Goal: Task Accomplishment & Management: Use online tool/utility

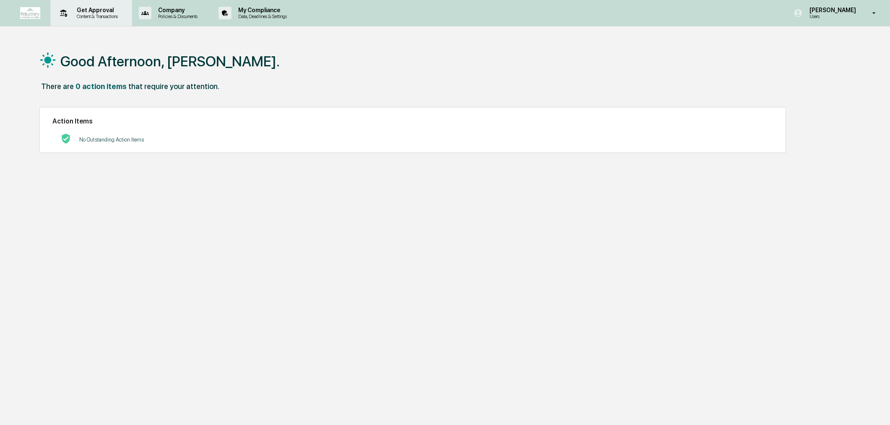
click at [97, 14] on p "Content & Transactions" at bounding box center [96, 16] width 52 height 6
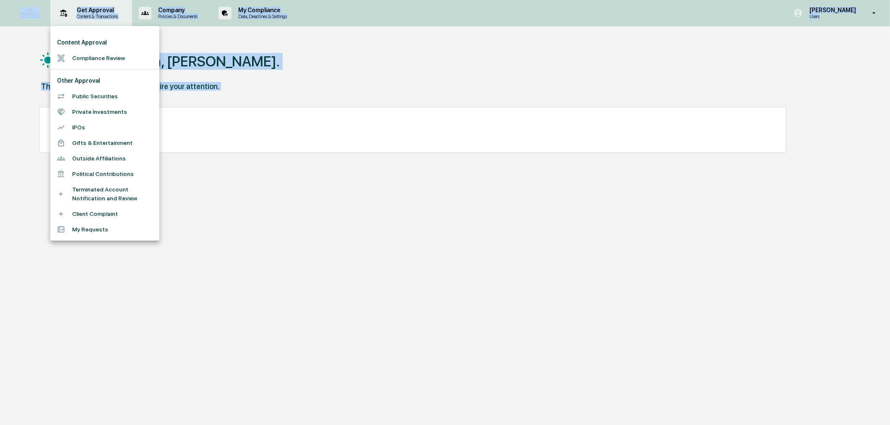
click at [97, 14] on div at bounding box center [445, 212] width 890 height 425
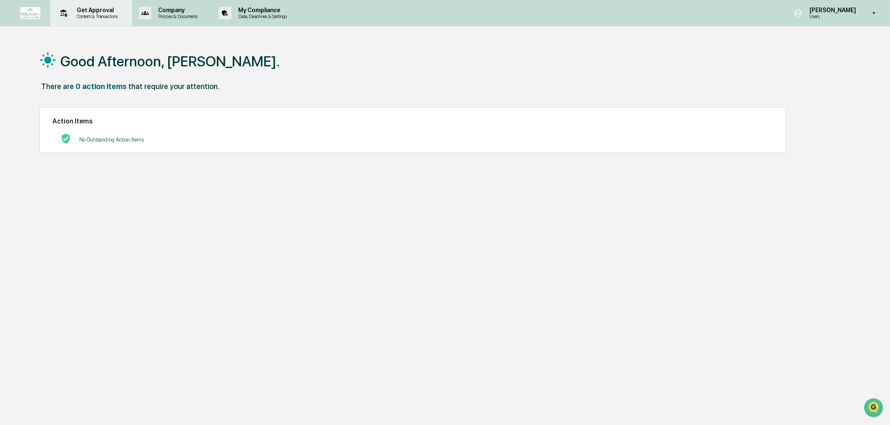
click at [102, 16] on p "Content & Transactions" at bounding box center [96, 16] width 52 height 6
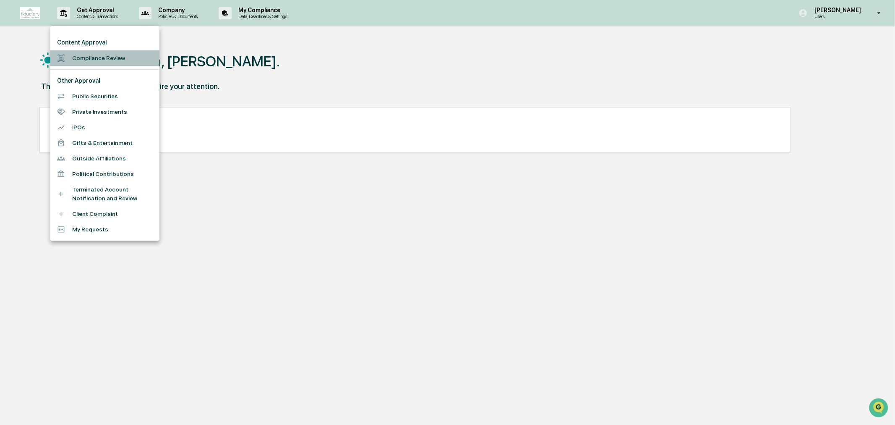
click at [99, 53] on li "Compliance Review" at bounding box center [104, 58] width 109 height 16
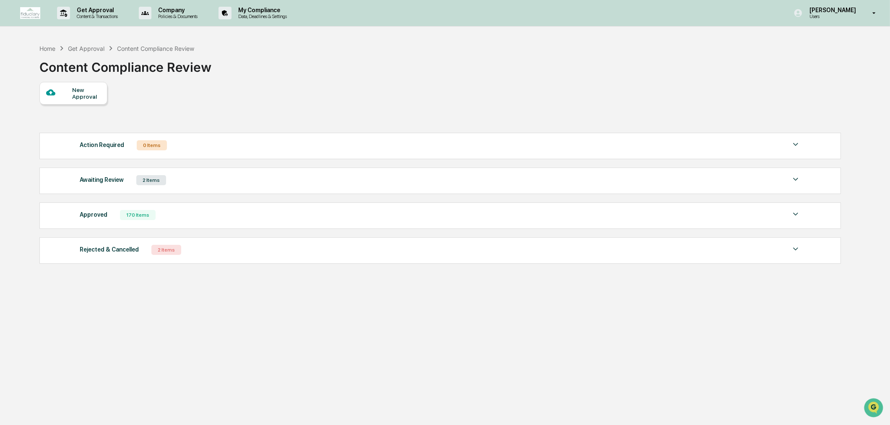
click at [162, 217] on div "Approved 170 Items" at bounding box center [440, 215] width 721 height 12
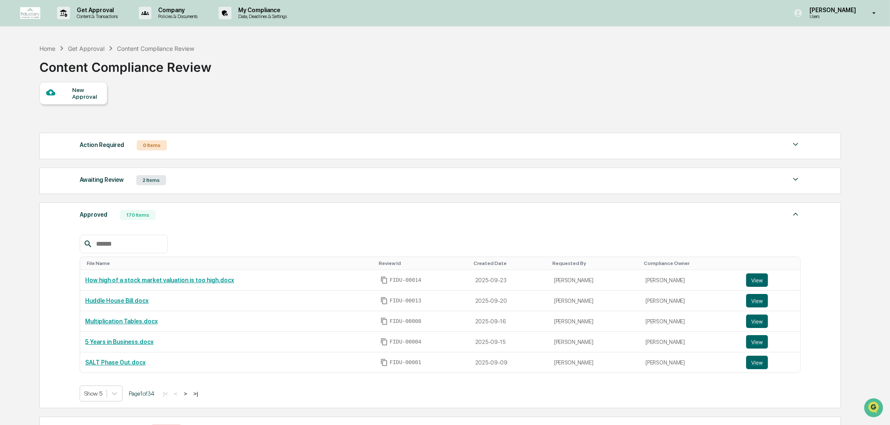
scroll to position [47, 0]
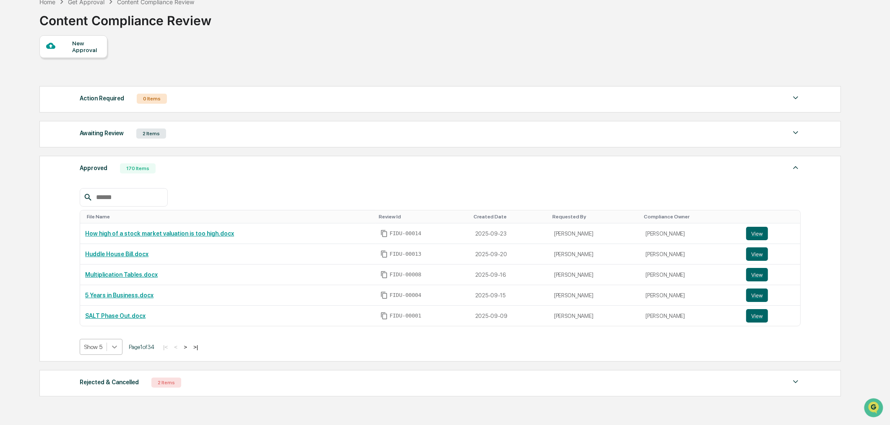
click at [116, 353] on body "Get Approval Content & Transactions Company Policies & Documents My Compliance …" at bounding box center [445, 216] width 890 height 527
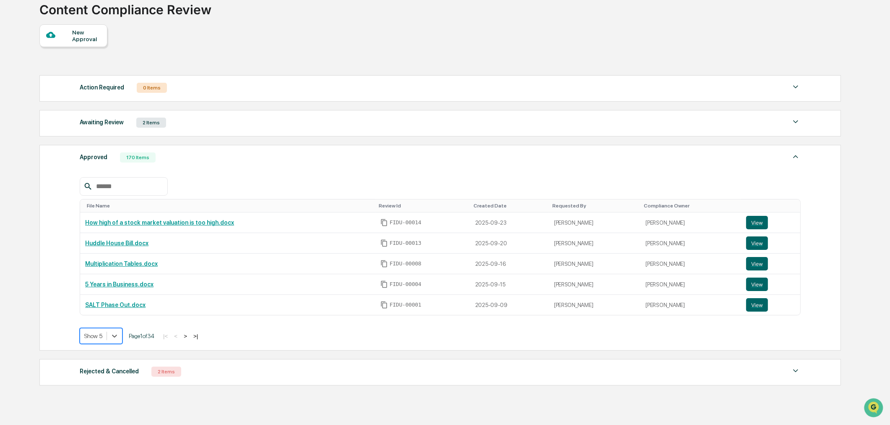
click at [112, 348] on div "Approved 170 Items File Name Review Id Created Date Requested By Compliance Own…" at bounding box center [440, 248] width 802 height 206
click at [112, 347] on div "Approved 170 Items File Name Review Id Created Date Requested By Compliance Own…" at bounding box center [440, 248] width 802 height 206
click at [112, 343] on div at bounding box center [114, 335] width 15 height 15
click at [112, 340] on icon at bounding box center [114, 335] width 8 height 8
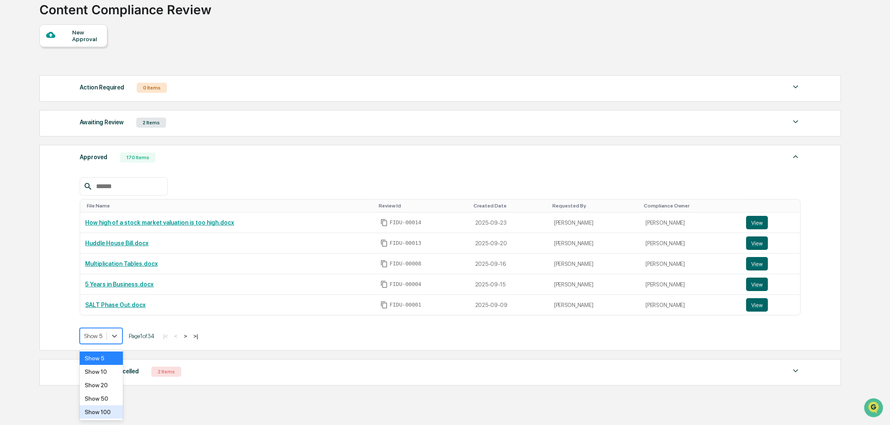
click at [106, 411] on div "Show 100" at bounding box center [101, 411] width 43 height 13
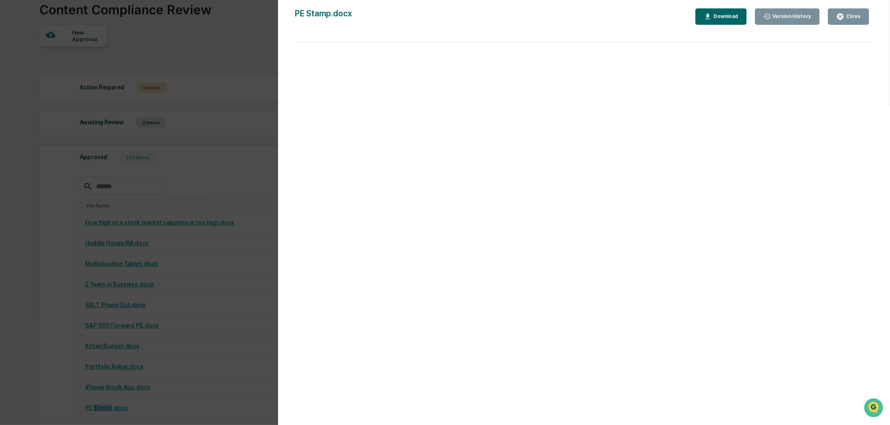
click at [842, 15] on icon "button" at bounding box center [841, 16] width 6 height 6
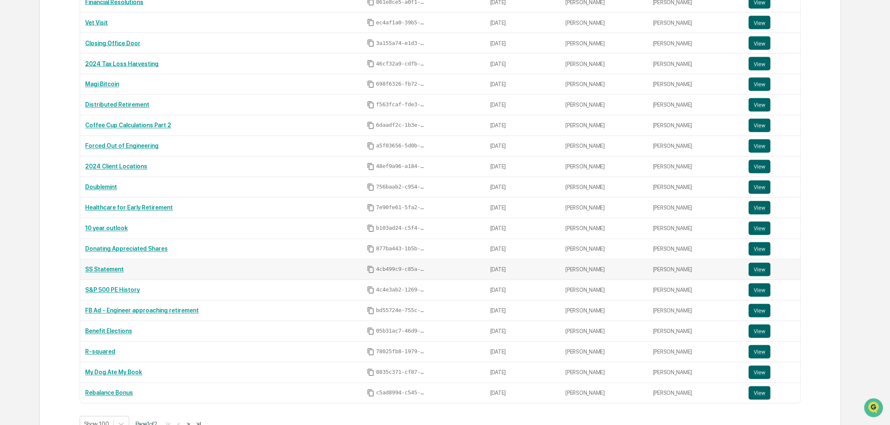
scroll to position [2061, 0]
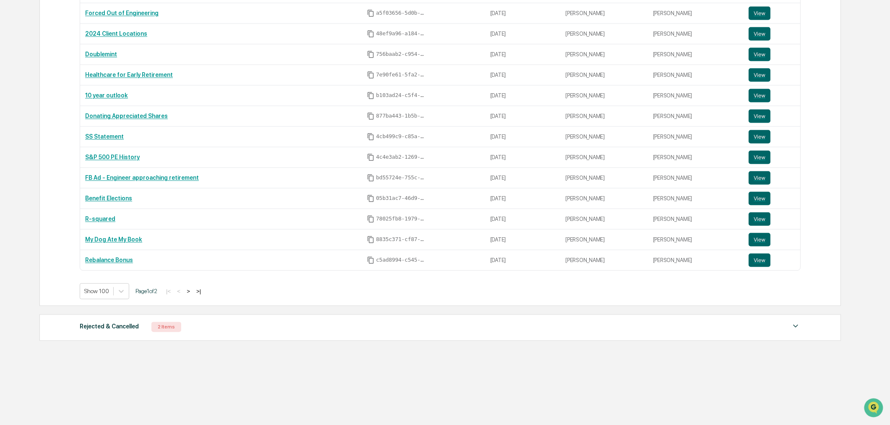
click at [201, 291] on button ">|" at bounding box center [199, 290] width 10 height 7
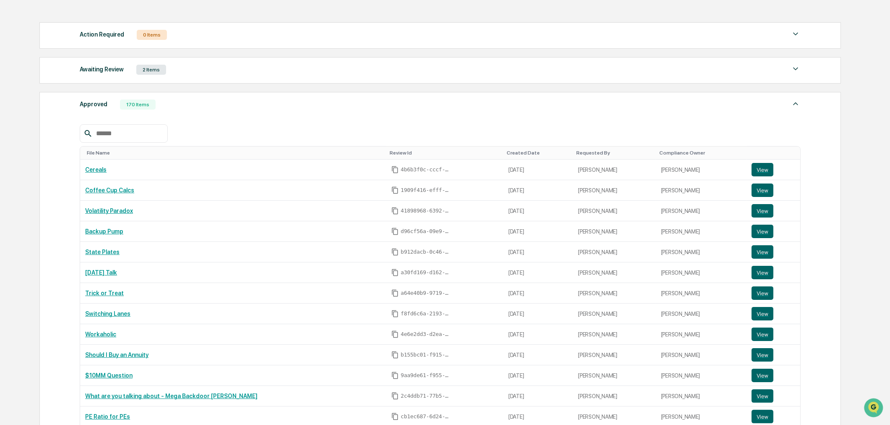
scroll to position [0, 0]
